Goal: Entertainment & Leisure: Consume media (video, audio)

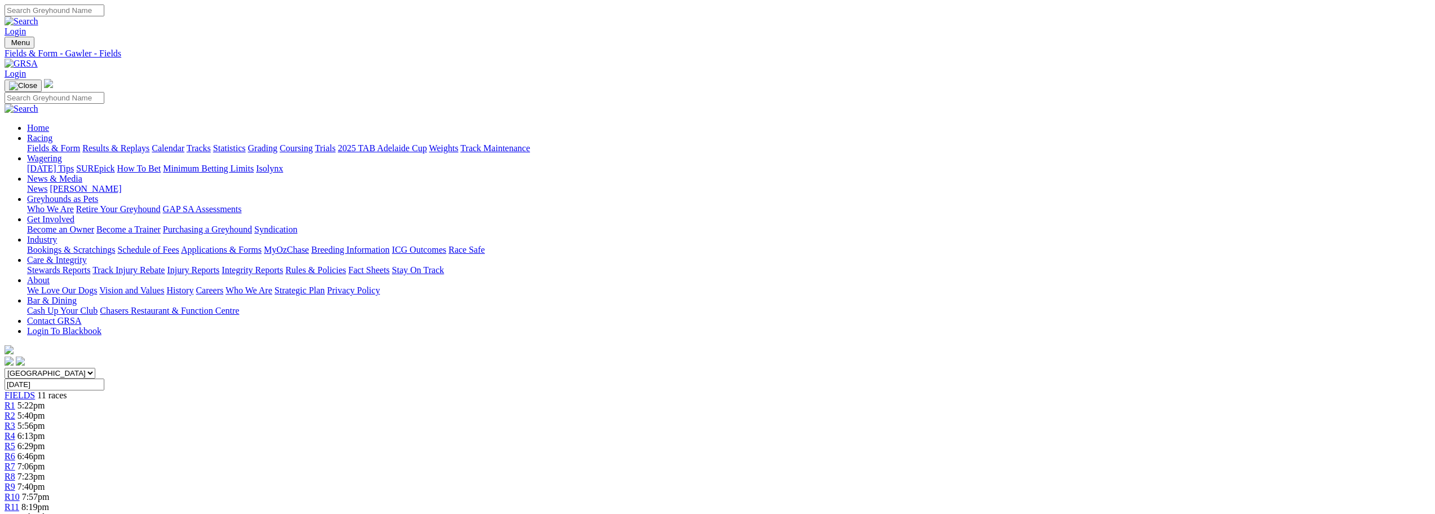
click at [149, 143] on link "Results & Replays" at bounding box center [115, 148] width 67 height 10
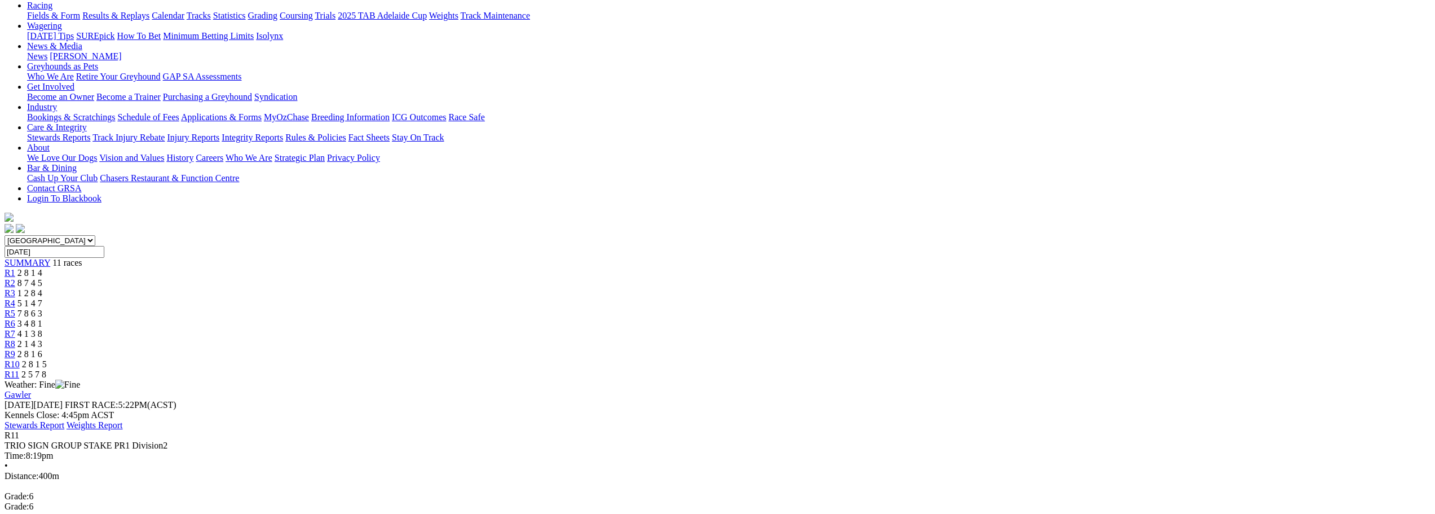
scroll to position [169, 0]
